Goal: Task Accomplishment & Management: Use online tool/utility

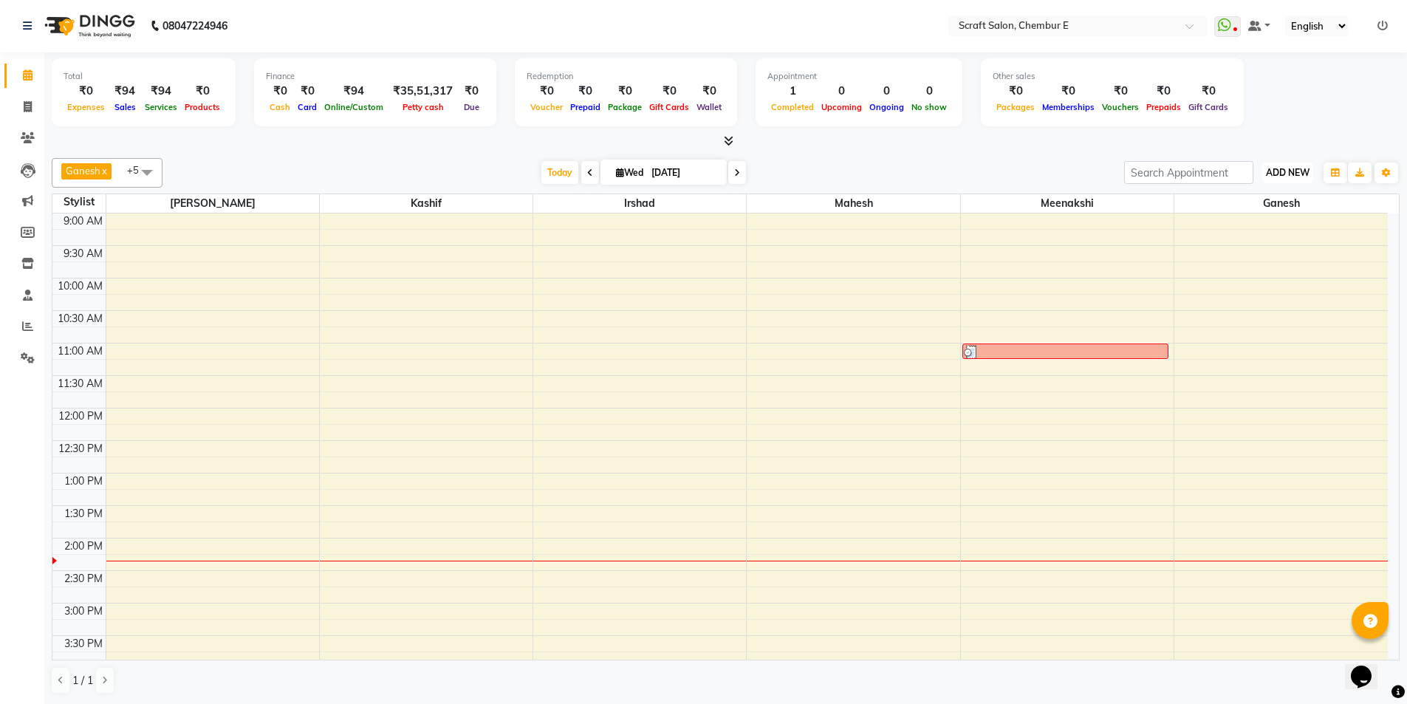
click at [1308, 170] on span "ADD NEW" at bounding box center [1288, 172] width 44 height 11
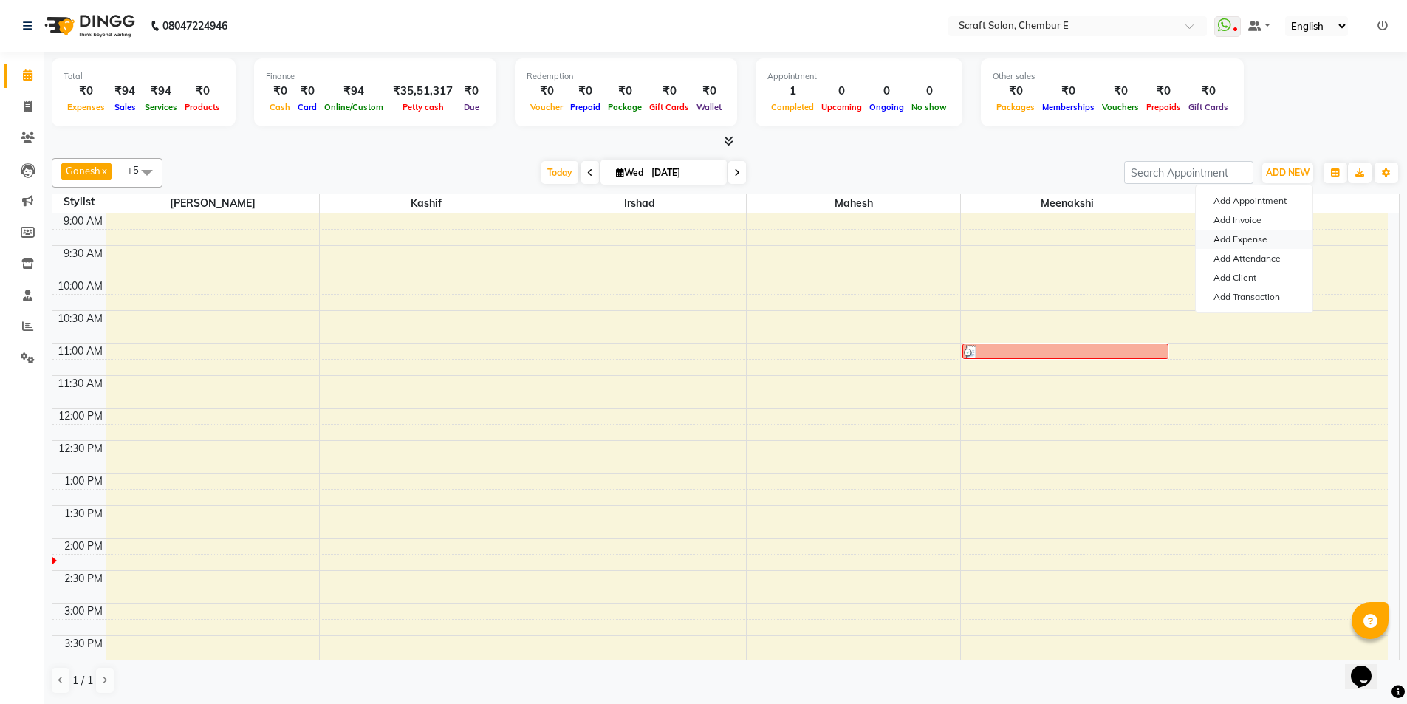
click at [1274, 239] on link "Add Expense" at bounding box center [1254, 239] width 117 height 19
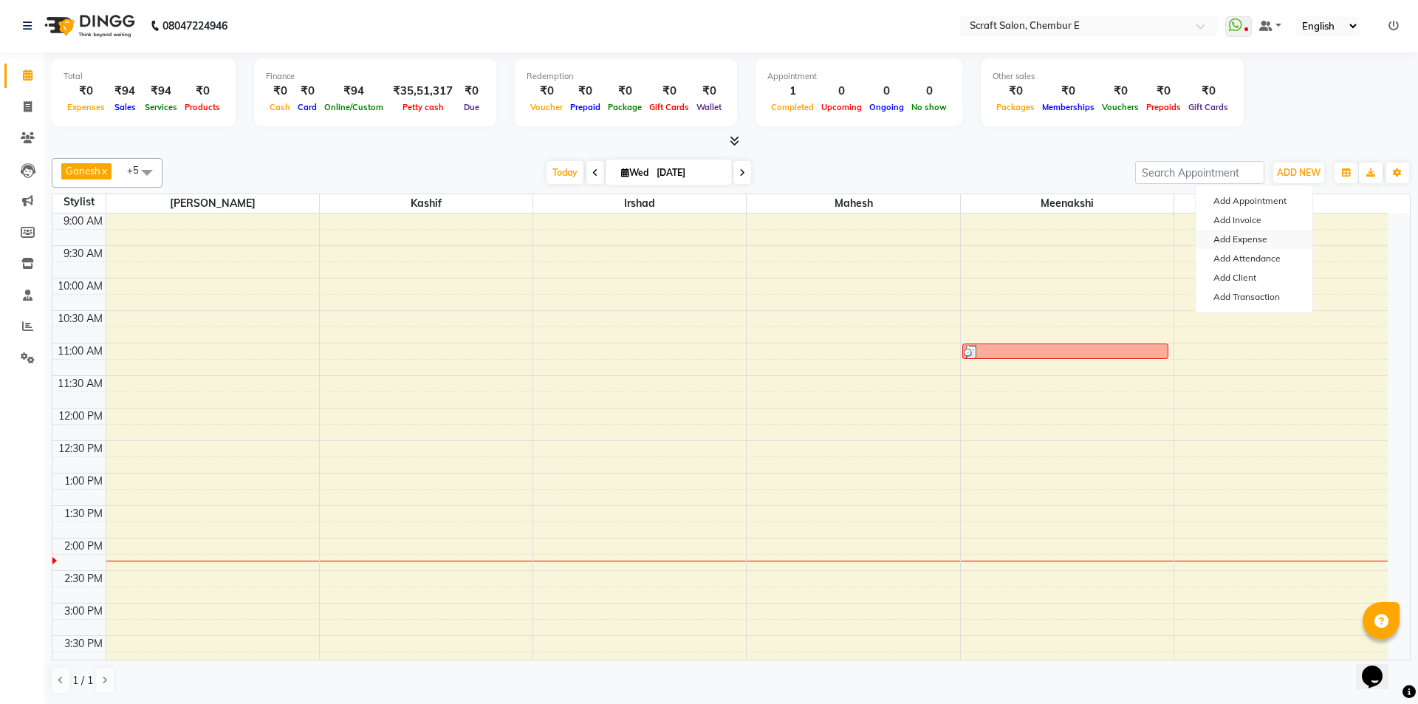
select select "1"
select select "2729"
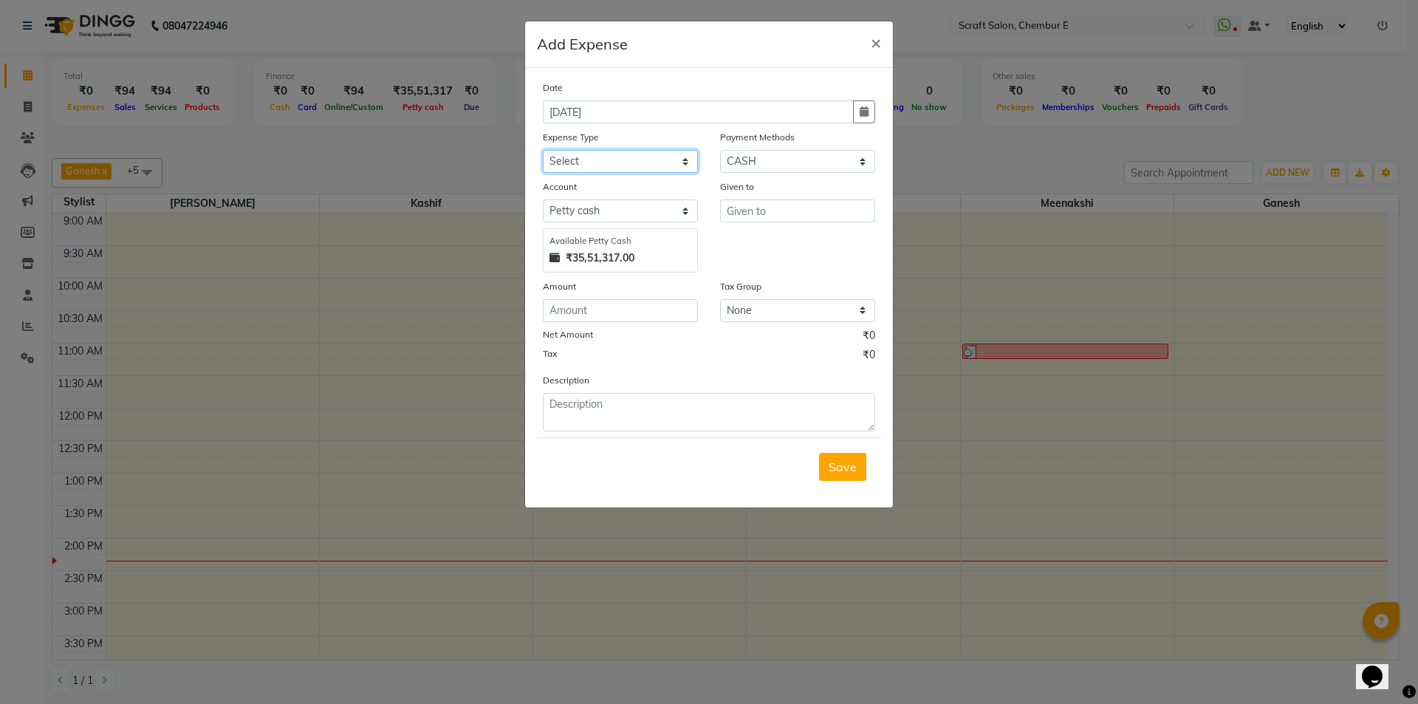
click at [682, 162] on select "Select Advance Salary Bank charges Car maintenance Cash transfer to bank Cash t…" at bounding box center [620, 161] width 155 height 23
select select "5815"
click at [543, 150] on select "Select Advance Salary Bank charges Car maintenance Cash transfer to bank Cash t…" at bounding box center [620, 161] width 155 height 23
click at [623, 308] on input "number" at bounding box center [620, 310] width 155 height 23
type input "288"
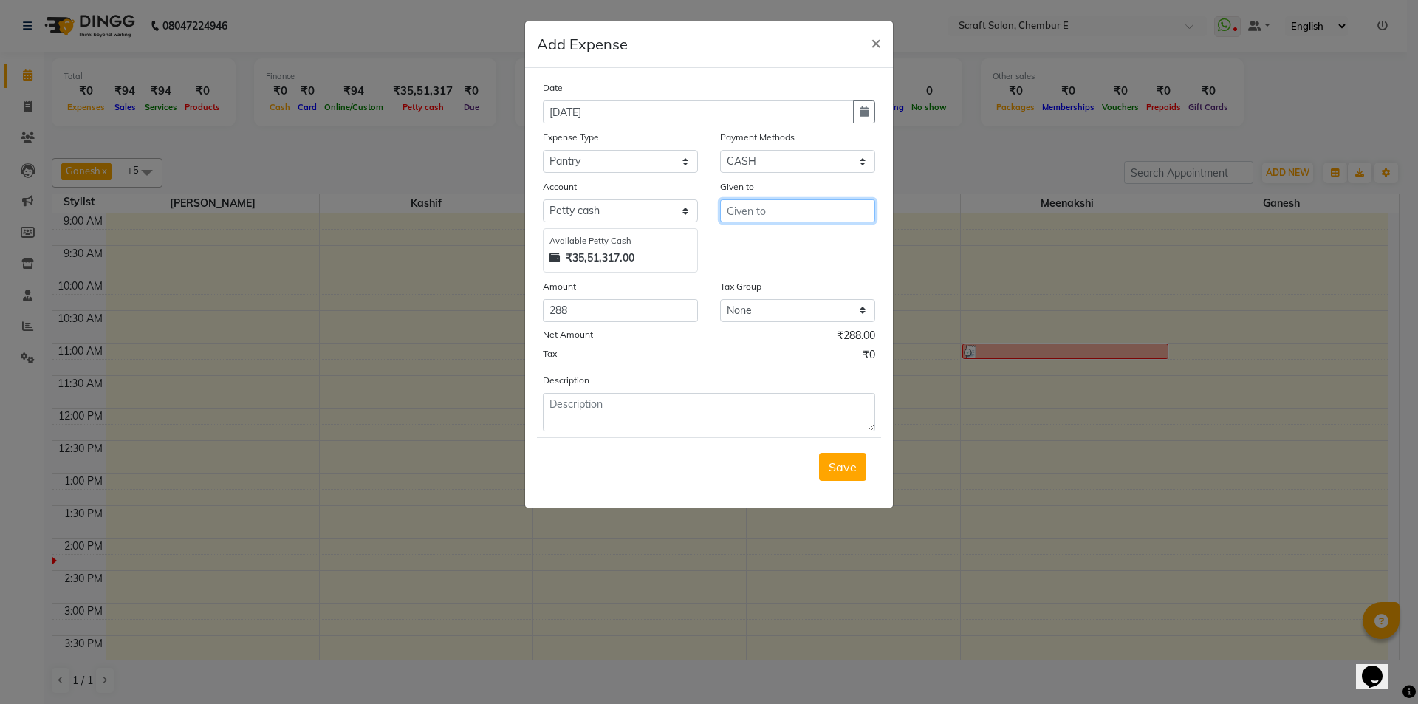
click at [803, 203] on input "text" at bounding box center [797, 210] width 155 height 23
type input "society store"
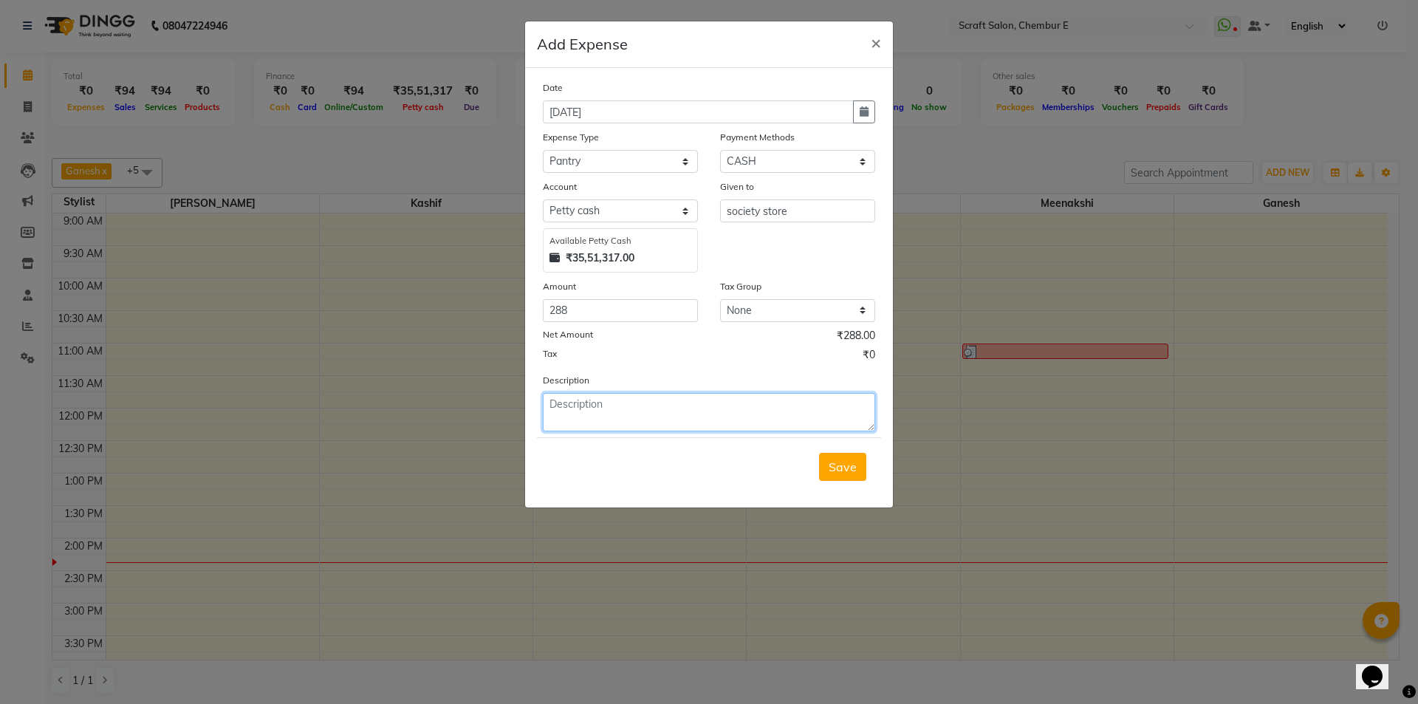
click at [662, 403] on textarea at bounding box center [709, 412] width 332 height 38
type textarea "Bislery water Rs 288"
click at [846, 462] on span "Save" at bounding box center [843, 466] width 28 height 15
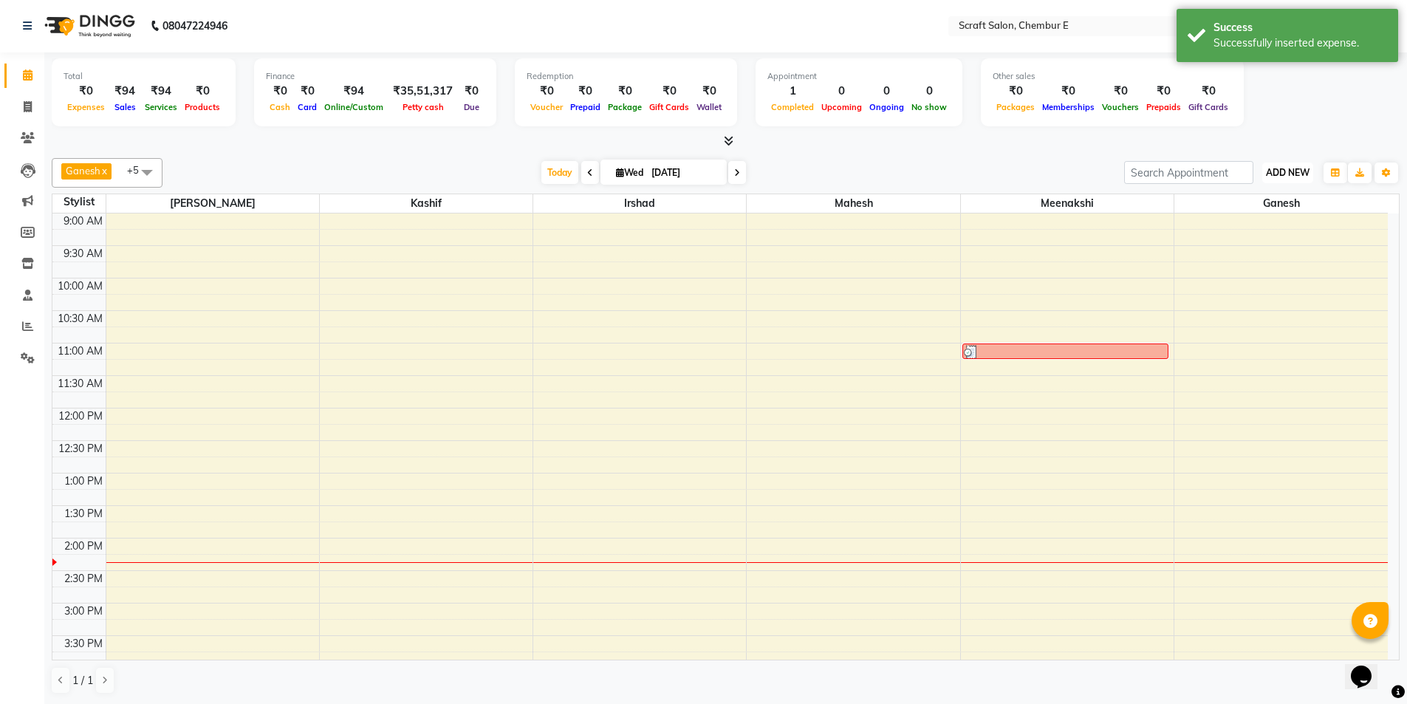
click at [1283, 176] on span "ADD NEW" at bounding box center [1288, 172] width 44 height 11
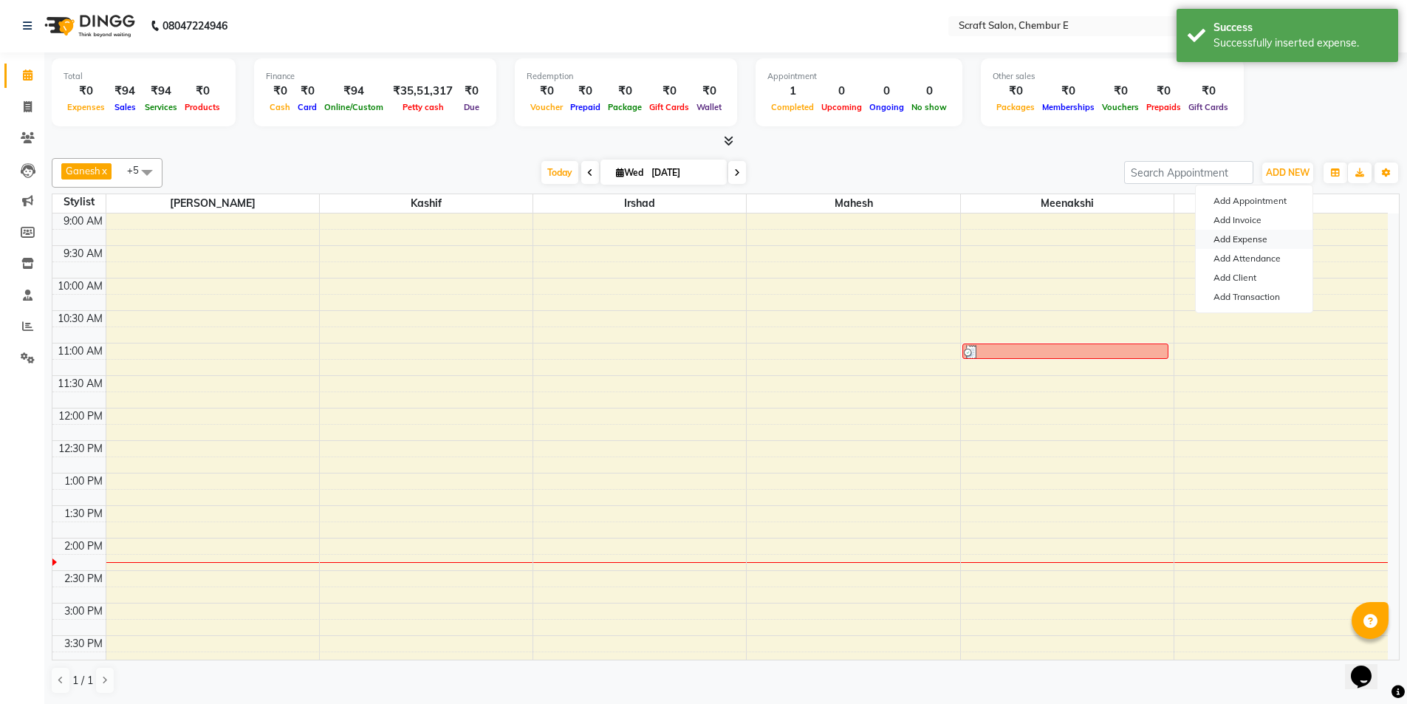
click at [1252, 243] on link "Add Expense" at bounding box center [1254, 239] width 117 height 19
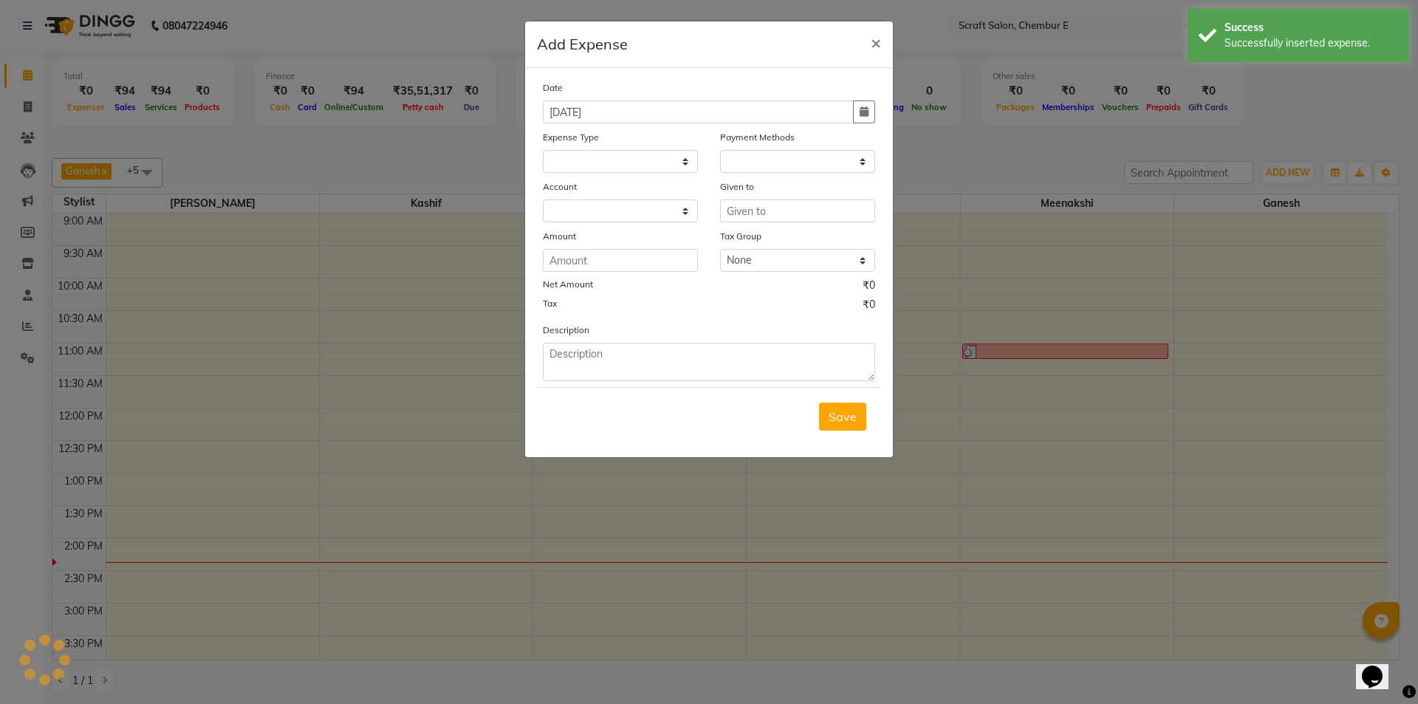
select select
select select "1"
select select "2729"
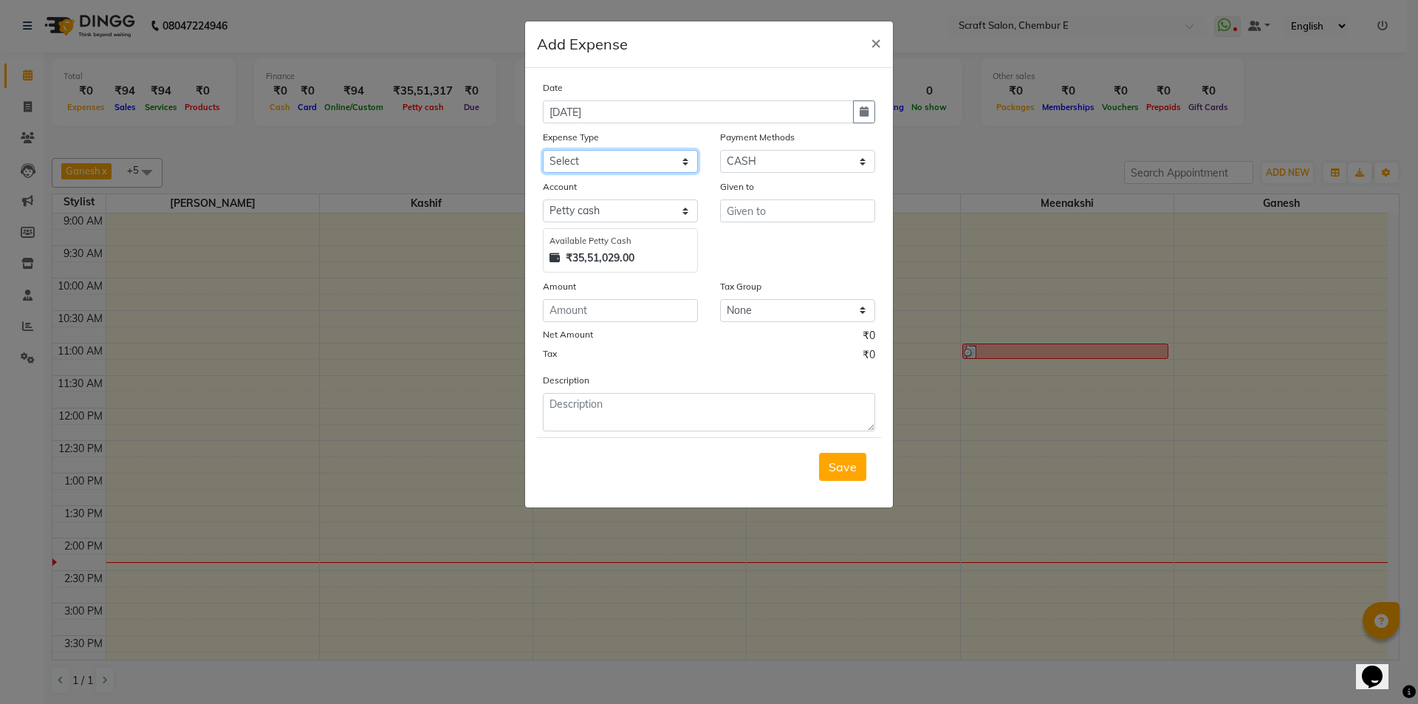
click at [683, 162] on select "Select Advance Salary Bank charges Car maintenance Cash transfer to bank Cash t…" at bounding box center [620, 161] width 155 height 23
select select "5822"
click at [543, 150] on select "Select Advance Salary Bank charges Car maintenance Cash transfer to bank Cash t…" at bounding box center [620, 161] width 155 height 23
click at [608, 408] on textarea at bounding box center [709, 412] width 332 height 38
click at [766, 218] on input "text" at bounding box center [797, 210] width 155 height 23
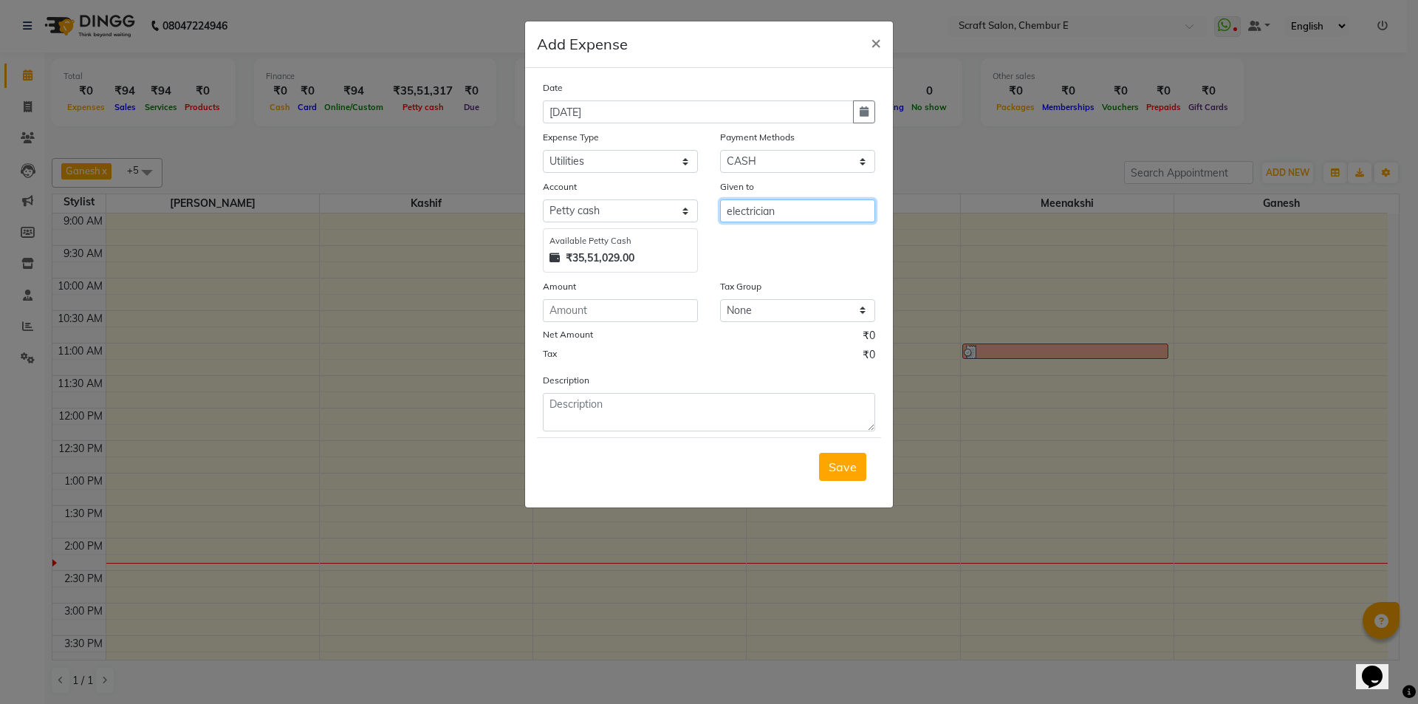
type input "electrician"
click at [638, 310] on input "number" at bounding box center [620, 310] width 155 height 23
type input "200"
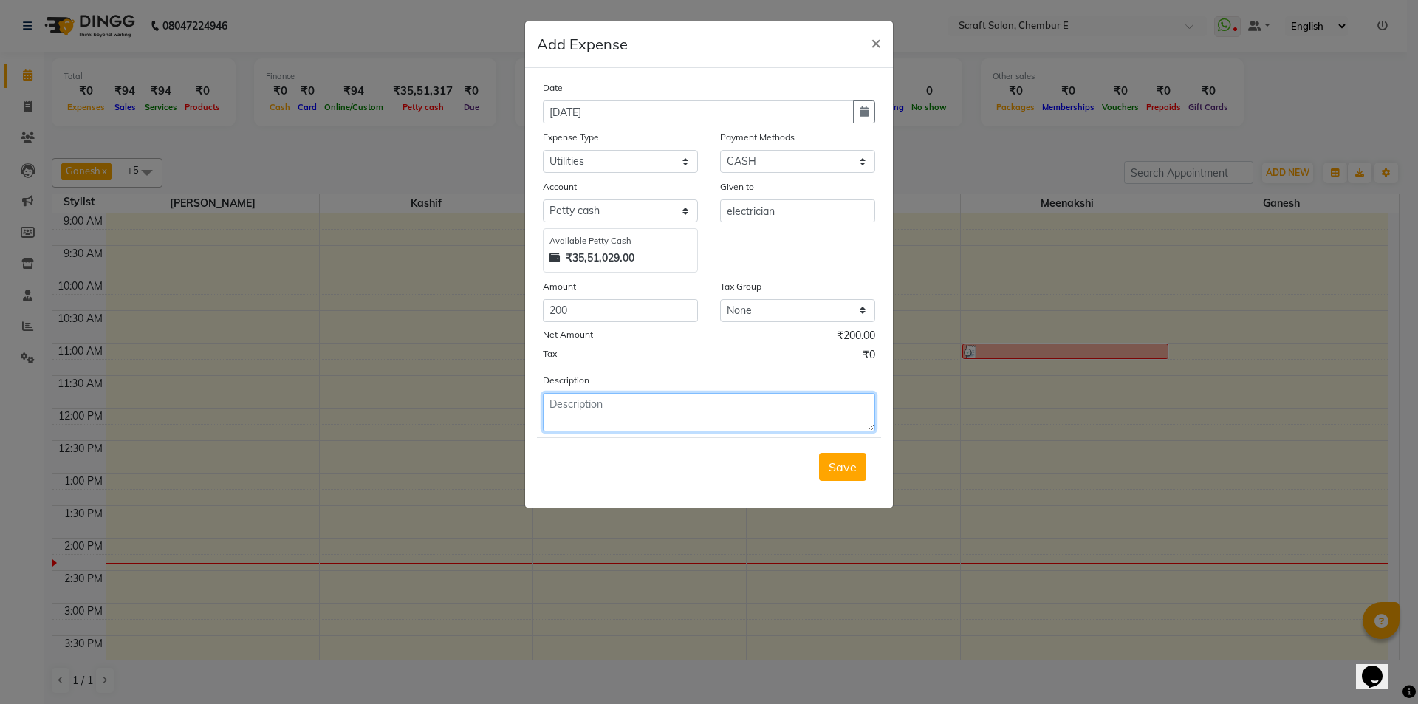
click at [620, 409] on textarea at bounding box center [709, 412] width 332 height 38
type textarea "l"
type textarea "electrician Rs 200"
click at [839, 470] on span "Save" at bounding box center [843, 466] width 28 height 15
